Goal: Task Accomplishment & Management: Complete application form

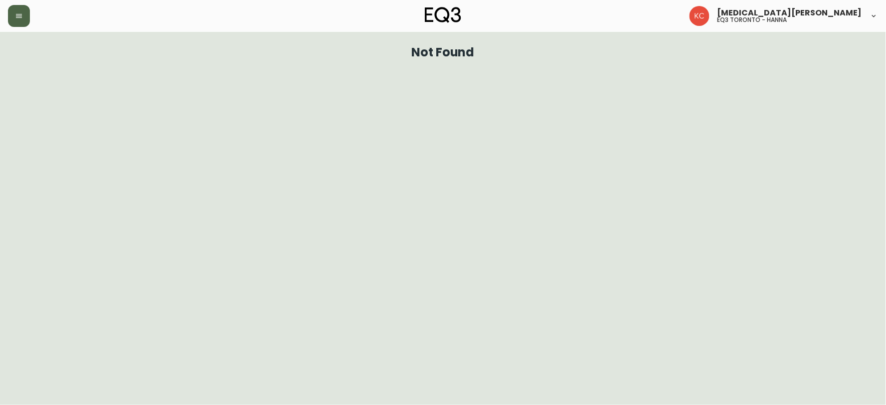
click at [12, 24] on button "button" at bounding box center [19, 16] width 22 height 22
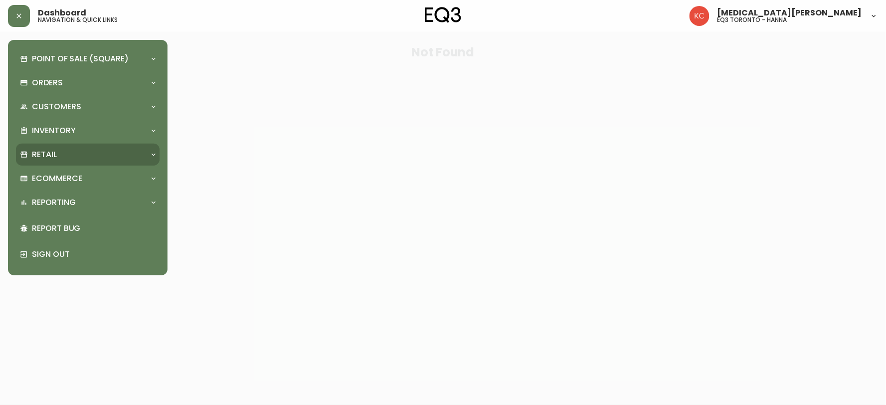
click at [64, 155] on div "Retail" at bounding box center [83, 154] width 126 height 11
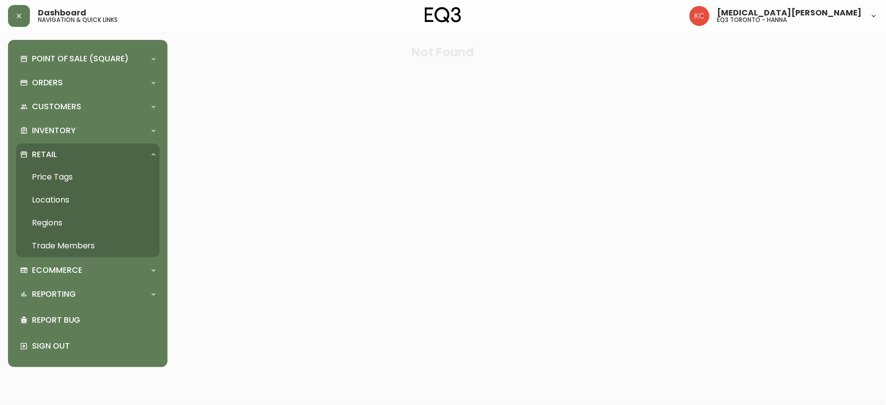
click at [81, 249] on link "Trade Members" at bounding box center [88, 245] width 144 height 23
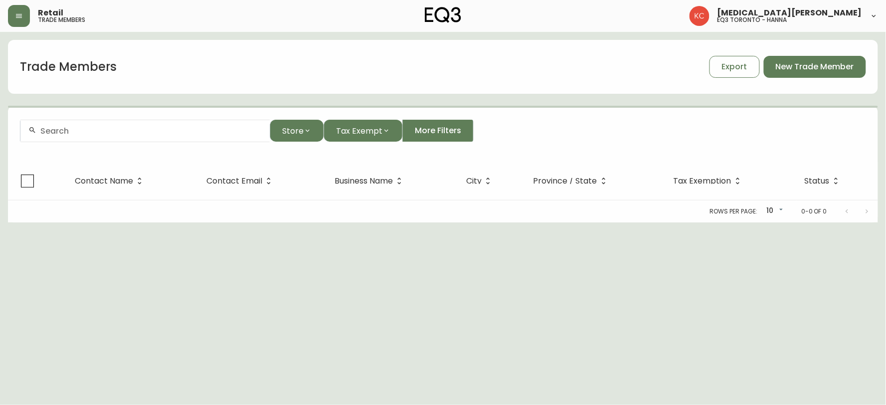
click at [131, 142] on form "Store Tax Exempt More Filters" at bounding box center [443, 135] width 870 height 54
click at [136, 131] on input "text" at bounding box center [150, 130] width 221 height 9
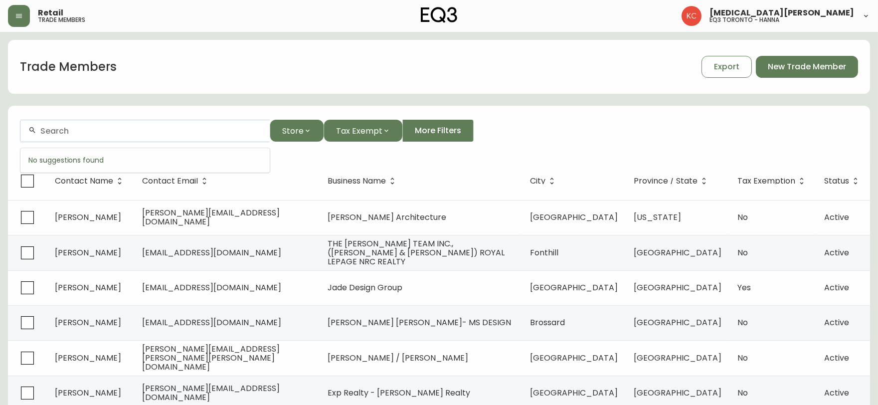
paste input "[PHONE_NUMBER]"
drag, startPoint x: 136, startPoint y: 131, endPoint x: 31, endPoint y: 138, distance: 105.5
click at [31, 138] on div "[PHONE_NUMBER]" at bounding box center [144, 131] width 249 height 22
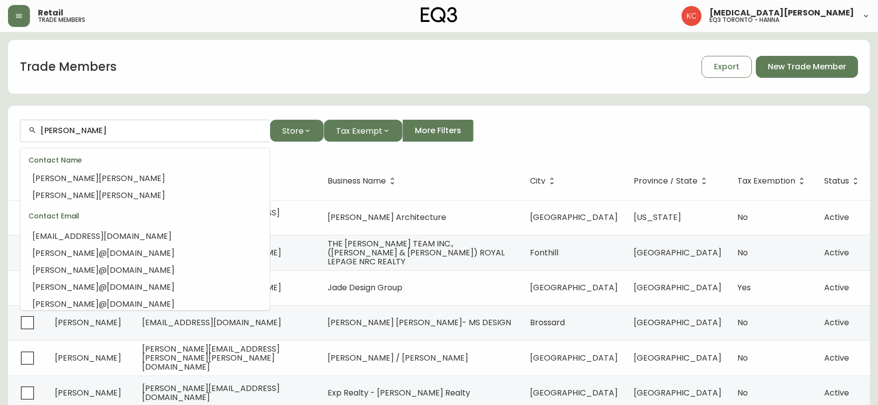
scroll to position [166, 0]
type input "[PERSON_NAME]"
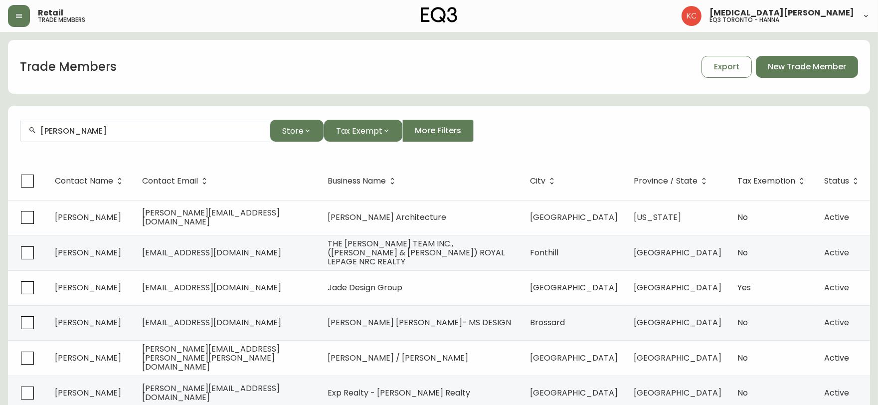
click at [126, 130] on input "[PERSON_NAME]" at bounding box center [150, 130] width 221 height 9
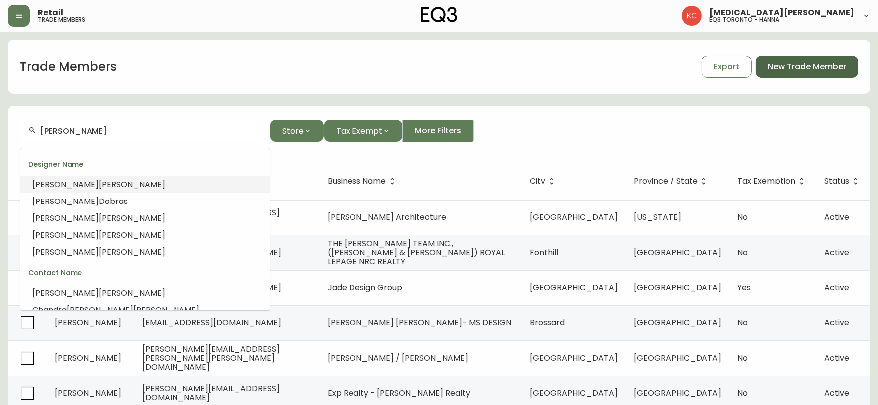
click at [795, 70] on span "New Trade Member" at bounding box center [807, 66] width 78 height 11
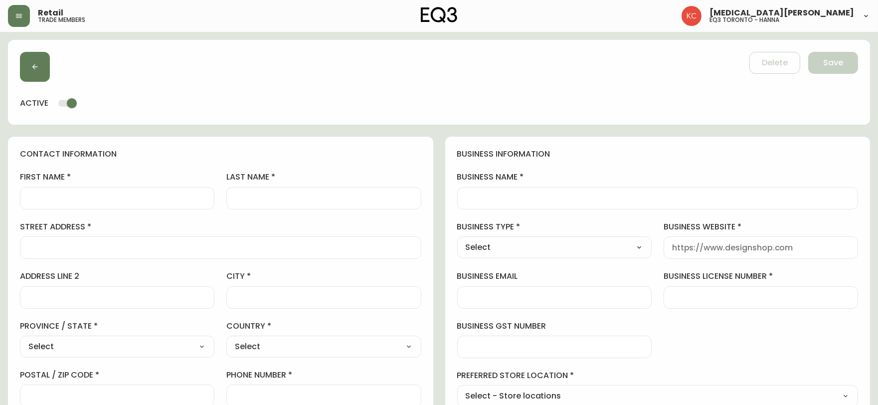
click at [76, 182] on label "first name" at bounding box center [117, 177] width 195 height 11
click at [76, 194] on input "first name" at bounding box center [117, 198] width 178 height 9
click at [629, 193] on div at bounding box center [658, 198] width 402 height 22
paste input "TURKEY MEATFLOAF JRS 4 TV PRODUCTIONS"
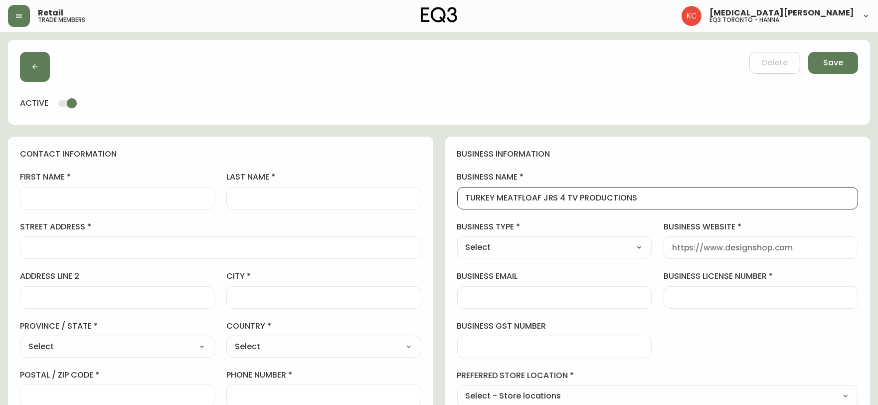
type input "TURKEY MEATFLOAF JRS 4 TV PRODUCTIONS"
click at [182, 199] on input "first name" at bounding box center [117, 198] width 178 height 9
type input "d"
type input "[PERSON_NAME]"
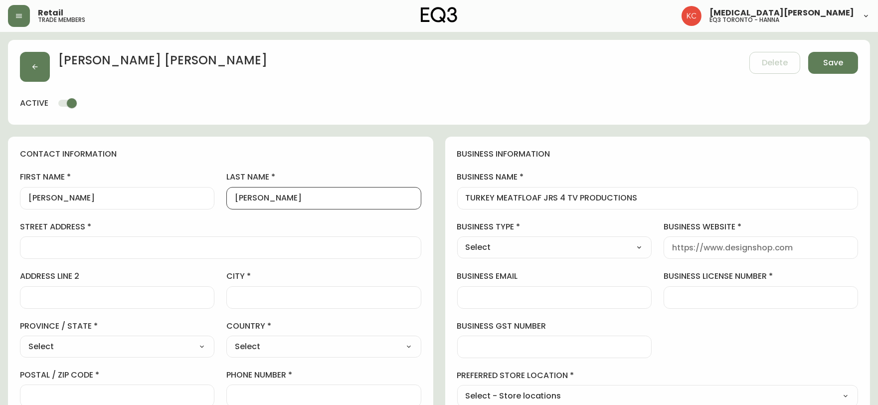
type input "[PERSON_NAME]"
click at [730, 288] on div at bounding box center [761, 297] width 195 height 22
click at [731, 298] on input "business license number" at bounding box center [761, 297] width 178 height 9
click at [747, 250] on input "business website" at bounding box center [761, 247] width 178 height 9
drag, startPoint x: 705, startPoint y: 293, endPoint x: 706, endPoint y: 283, distance: 9.6
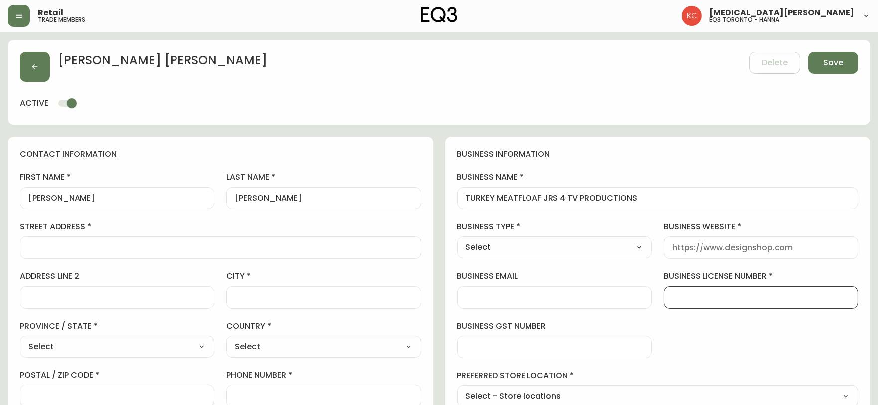
click at [705, 293] on input "business license number" at bounding box center [761, 297] width 178 height 9
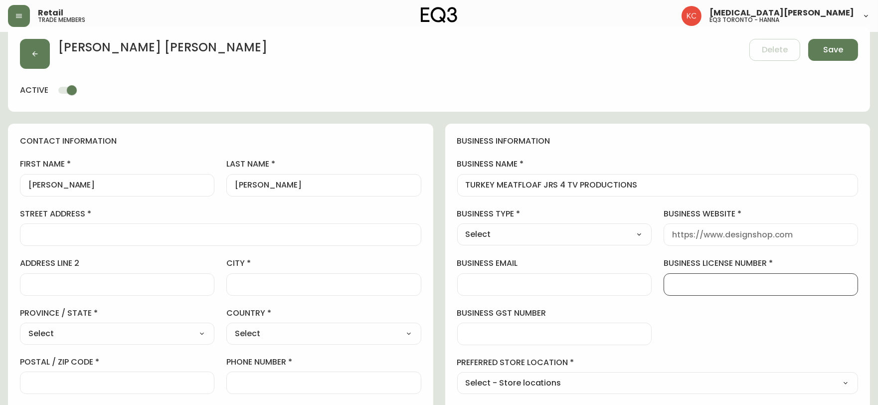
scroll to position [55, 0]
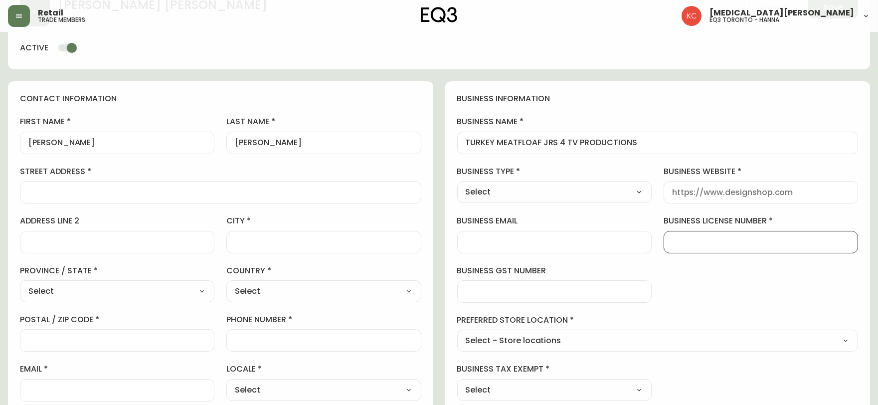
click at [684, 239] on input "business license number" at bounding box center [761, 241] width 178 height 9
type input "0000000"
click at [659, 222] on div "business information business name [GEOGRAPHIC_DATA] MEATFLOAF JRS 4 TV PRODUCT…" at bounding box center [657, 247] width 425 height 332
click at [98, 189] on input "street address" at bounding box center [220, 192] width 385 height 9
click at [173, 195] on input "street address" at bounding box center [220, 192] width 385 height 9
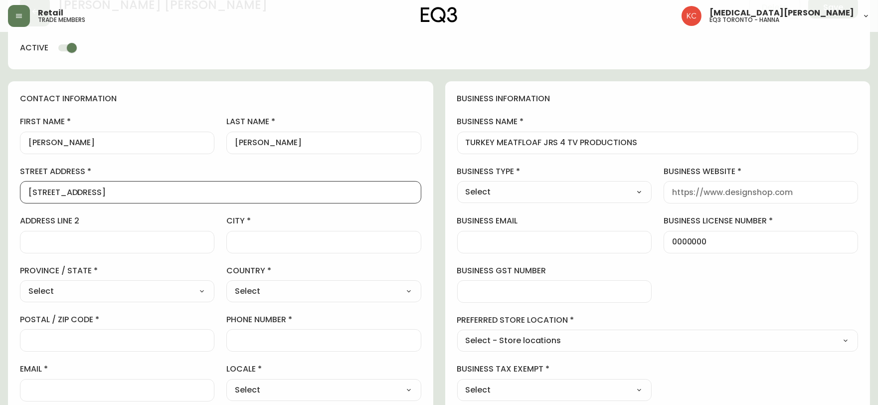
type input "[STREET_ADDRESS]"
type input "[GEOGRAPHIC_DATA]"
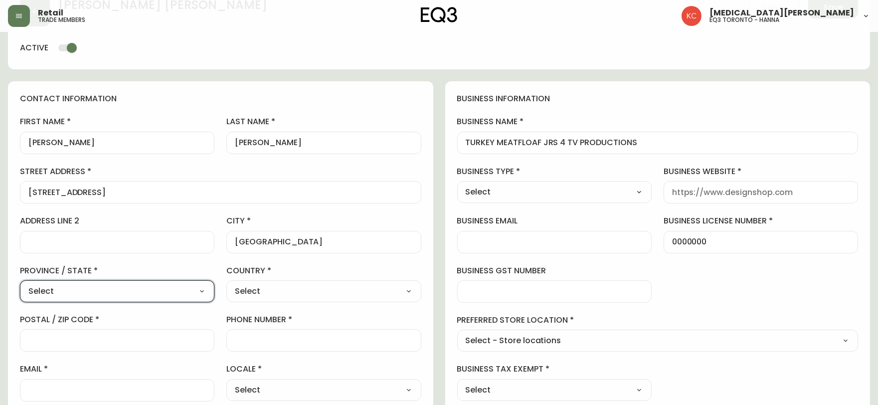
click at [208, 288] on select "Select [GEOGRAPHIC_DATA] [GEOGRAPHIC_DATA] [GEOGRAPHIC_DATA] [GEOGRAPHIC_DATA] …" at bounding box center [117, 291] width 195 height 15
select select "ON"
click at [20, 284] on select "Select [GEOGRAPHIC_DATA] [GEOGRAPHIC_DATA] [GEOGRAPHIC_DATA] [GEOGRAPHIC_DATA] …" at bounding box center [117, 291] width 195 height 15
type input "[GEOGRAPHIC_DATA]"
click at [271, 297] on select "Select [GEOGRAPHIC_DATA] [GEOGRAPHIC_DATA]" at bounding box center [323, 291] width 195 height 15
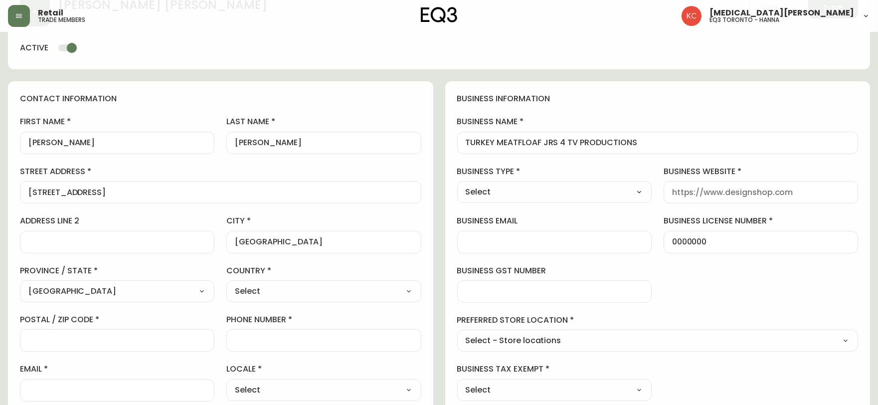
select select "CA"
click at [226, 284] on select "Select [GEOGRAPHIC_DATA] [GEOGRAPHIC_DATA]" at bounding box center [323, 291] width 195 height 15
type input "[GEOGRAPHIC_DATA]"
click at [136, 340] on input "postal / zip code" at bounding box center [117, 340] width 178 height 9
type input "M4M 1B4"
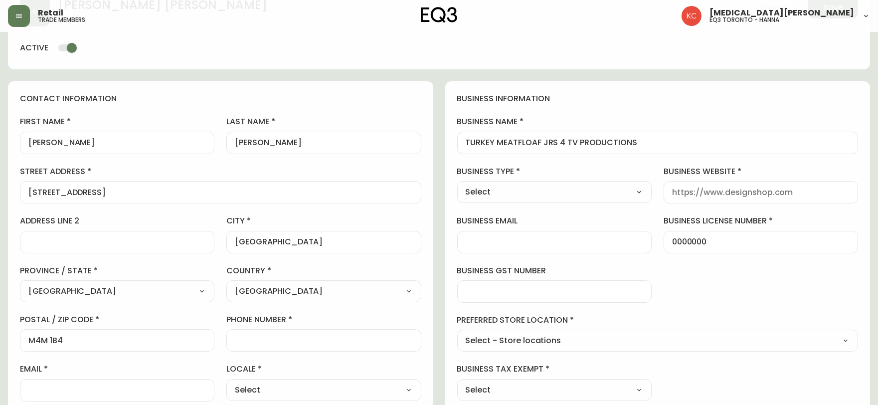
click at [325, 335] on div at bounding box center [323, 340] width 195 height 22
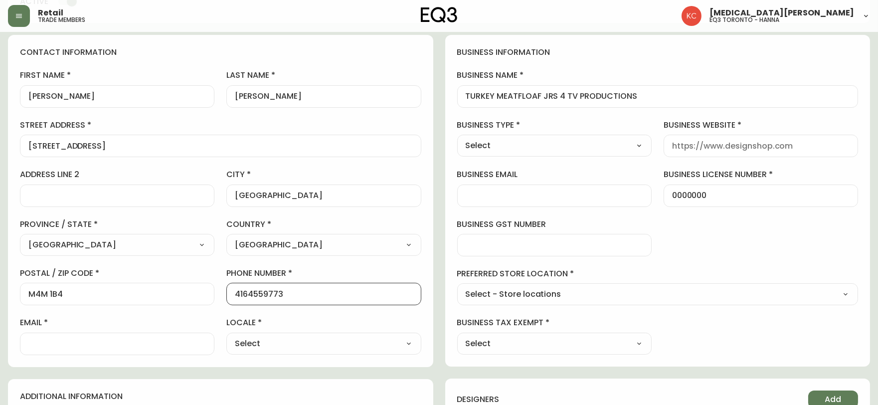
scroll to position [166, 0]
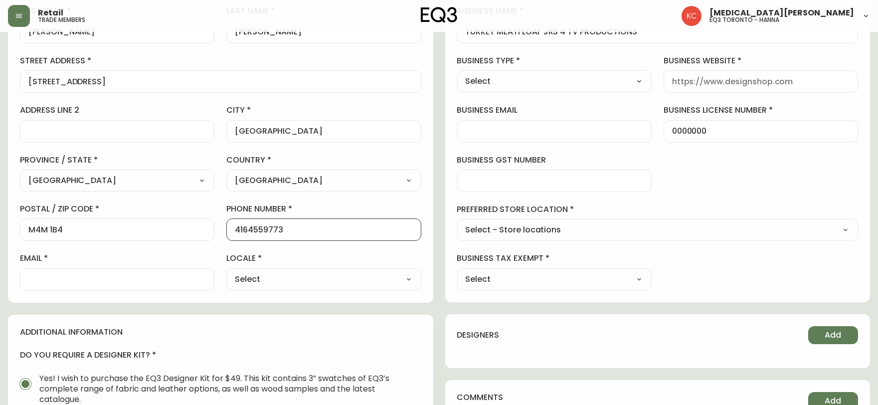
type input "4164559773"
click at [150, 283] on input "email" at bounding box center [117, 279] width 178 height 9
type input "[EMAIL_ADDRESS][DOMAIN_NAME]"
click at [261, 282] on select "Select CA_EN [GEOGRAPHIC_DATA] US_EN" at bounding box center [323, 279] width 195 height 15
select select "CA_EN"
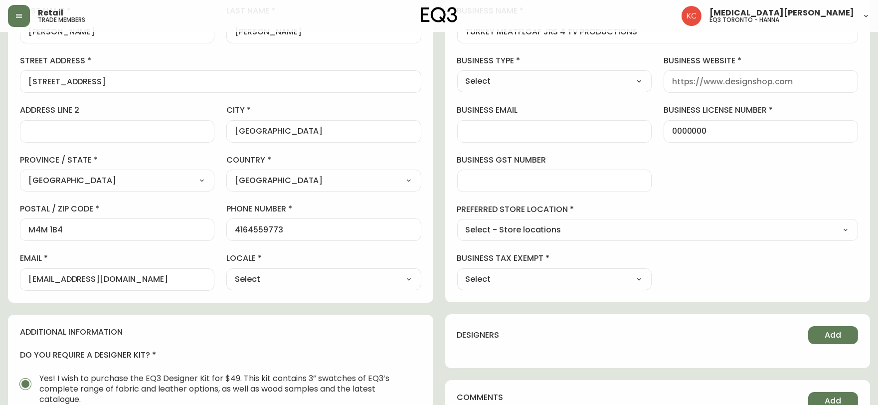
click at [226, 272] on select "Select CA_EN [GEOGRAPHIC_DATA] US_EN" at bounding box center [323, 279] width 195 height 15
type input "CA_EN"
click at [602, 228] on select "Select - Store locations EQ3 [GEOGRAPHIC_DATA] EQ3 [GEOGRAPHIC_DATA] [GEOGRAPHI…" at bounding box center [658, 230] width 402 height 15
select select "cjw10z96s008u6gs0ccm7hd19"
click at [457, 223] on select "Select - Store locations EQ3 [GEOGRAPHIC_DATA] EQ3 [GEOGRAPHIC_DATA] [GEOGRAPHI…" at bounding box center [658, 230] width 402 height 15
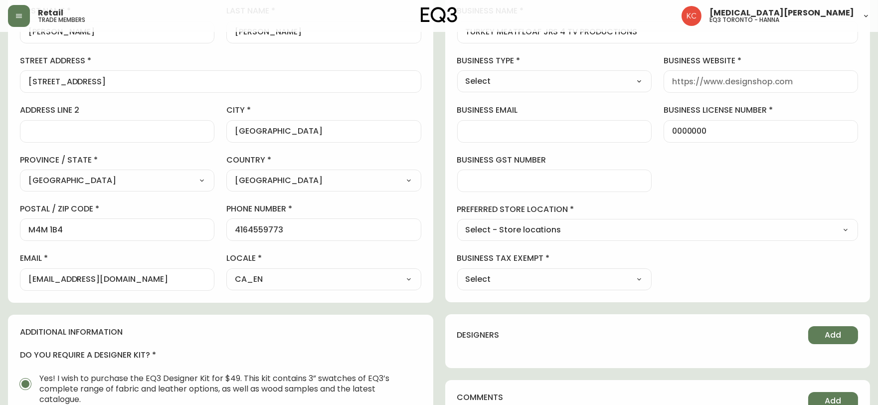
type input "EQ3 [GEOGRAPHIC_DATA] - [PERSON_NAME]"
click at [530, 277] on select "Select Yes No" at bounding box center [554, 279] width 195 height 15
select select "false"
click at [457, 272] on select "Select Yes No" at bounding box center [554, 279] width 195 height 15
type input "No"
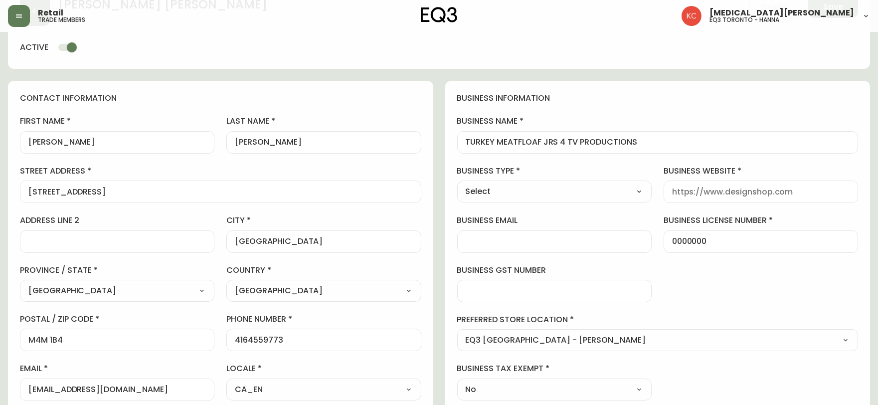
scroll to position [55, 0]
click at [515, 199] on select "Select Interior Designer Architect Home Builder Contractor Real Estate Agent Ho…" at bounding box center [554, 192] width 195 height 15
select select "Other"
click at [457, 185] on select "Select Interior Designer Architect Home Builder Contractor Real Estate Agent Ho…" at bounding box center [554, 192] width 195 height 15
type input "Other"
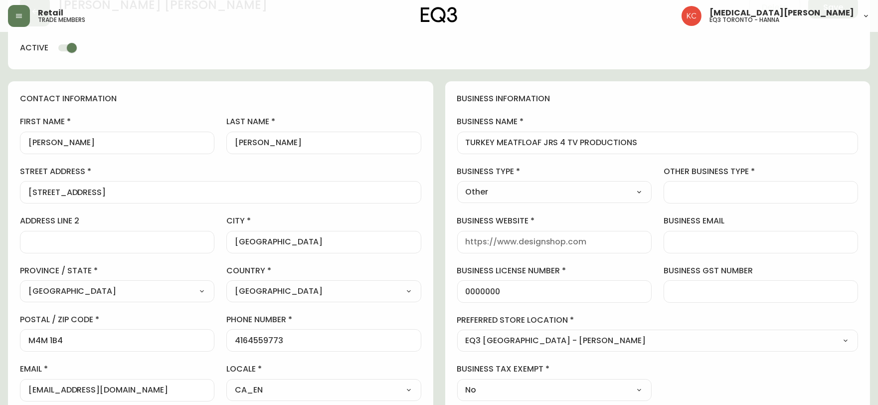
click at [743, 188] on input "other business type" at bounding box center [761, 192] width 178 height 9
type input "Set Designer"
click at [562, 242] on input "business website" at bounding box center [555, 241] width 178 height 9
type input "[DOMAIN_NAME]"
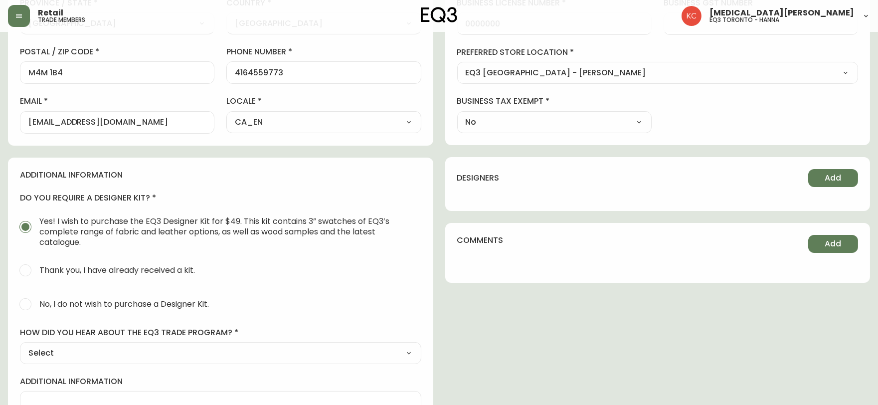
scroll to position [385, 0]
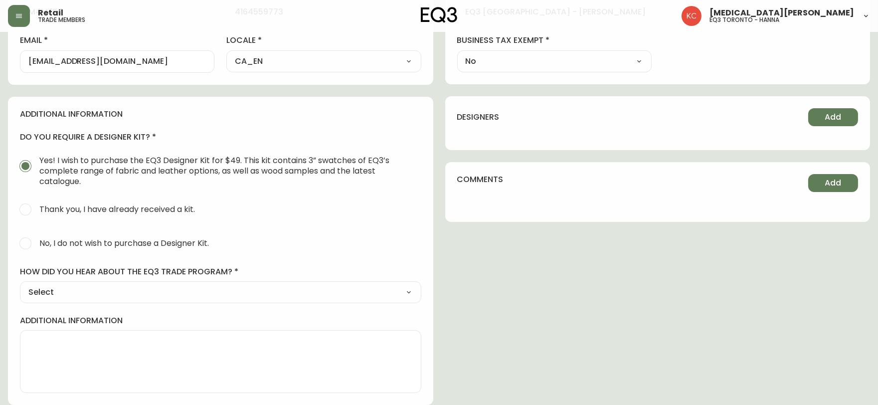
click at [145, 236] on span "No, I do not wish to purchase a Designer Kit." at bounding box center [122, 243] width 173 height 22
click at [36, 236] on input "No, I do not wish to purchase a Designer Kit." at bounding box center [25, 243] width 22 height 22
radio input "true"
radio input "false"
click at [103, 303] on div "additional information do you require a designer kit? Yes! I wish to purchase t…" at bounding box center [220, 251] width 425 height 309
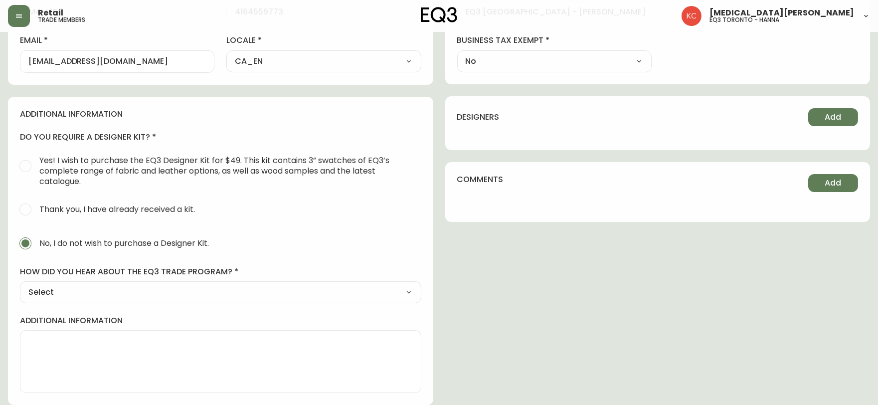
click at [88, 296] on select "Select Social Media Advertisement Trade Show Outreach from a Trade Rep Other" at bounding box center [221, 292] width 402 height 15
select select "Other"
click at [20, 285] on select "Select Social Media Advertisement Trade Show Outreach from a Trade Rep Other" at bounding box center [221, 292] width 402 height 15
type input "Other"
click at [88, 333] on div at bounding box center [221, 341] width 402 height 22
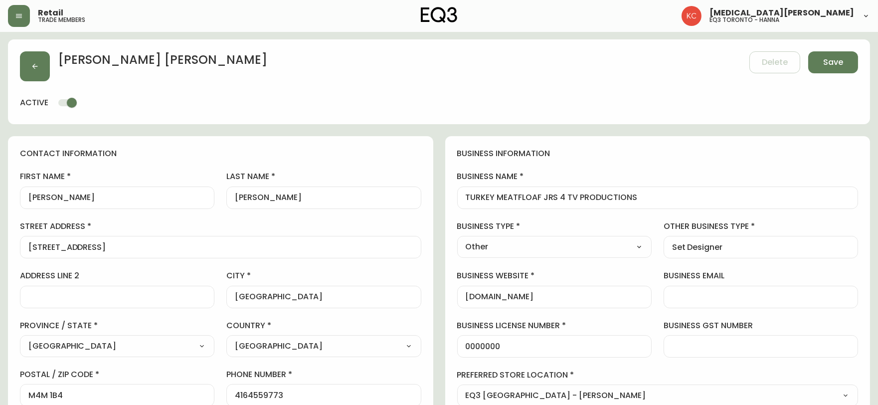
scroll to position [0, 0]
type input "Trade Member"
click at [825, 63] on span "Save" at bounding box center [834, 62] width 20 height 11
select select
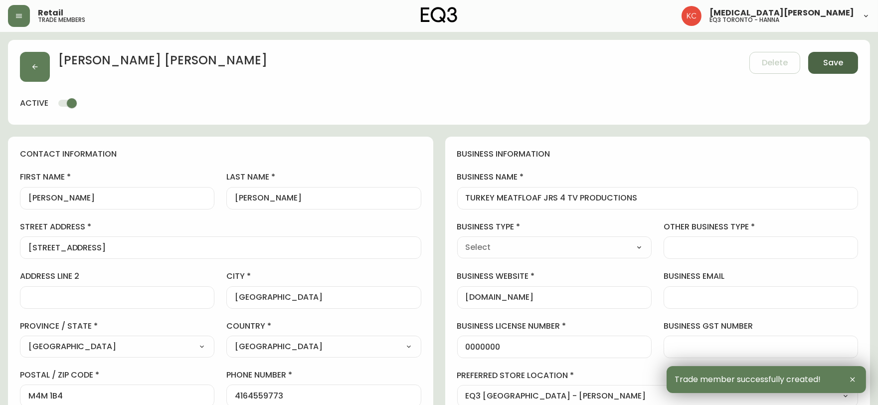
type input "[PHONE_NUMBER]"
type input "Other"
select select "Other"
type input "Other"
select select "Other"
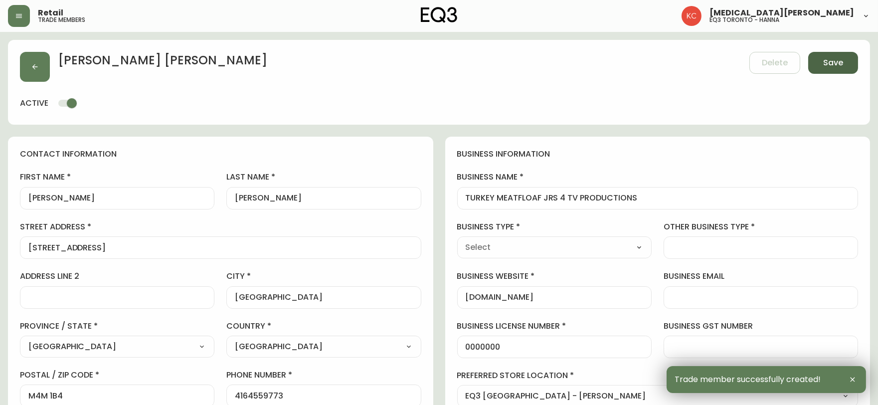
type input "Set Designer"
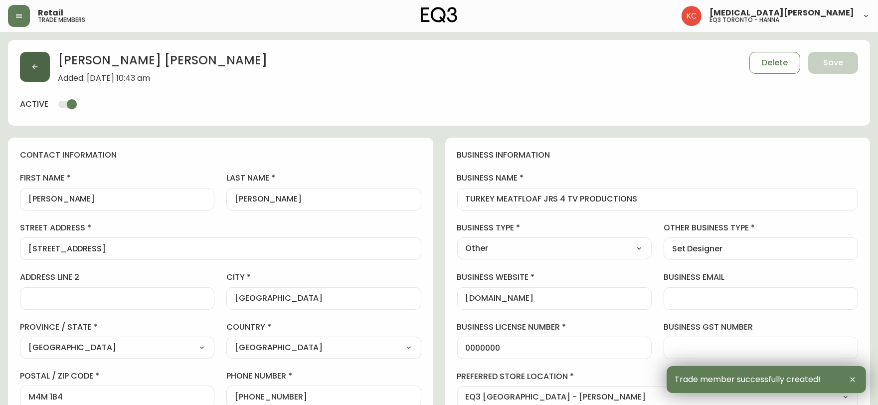
click at [25, 71] on button "button" at bounding box center [35, 67] width 30 height 30
